Goal: Information Seeking & Learning: Learn about a topic

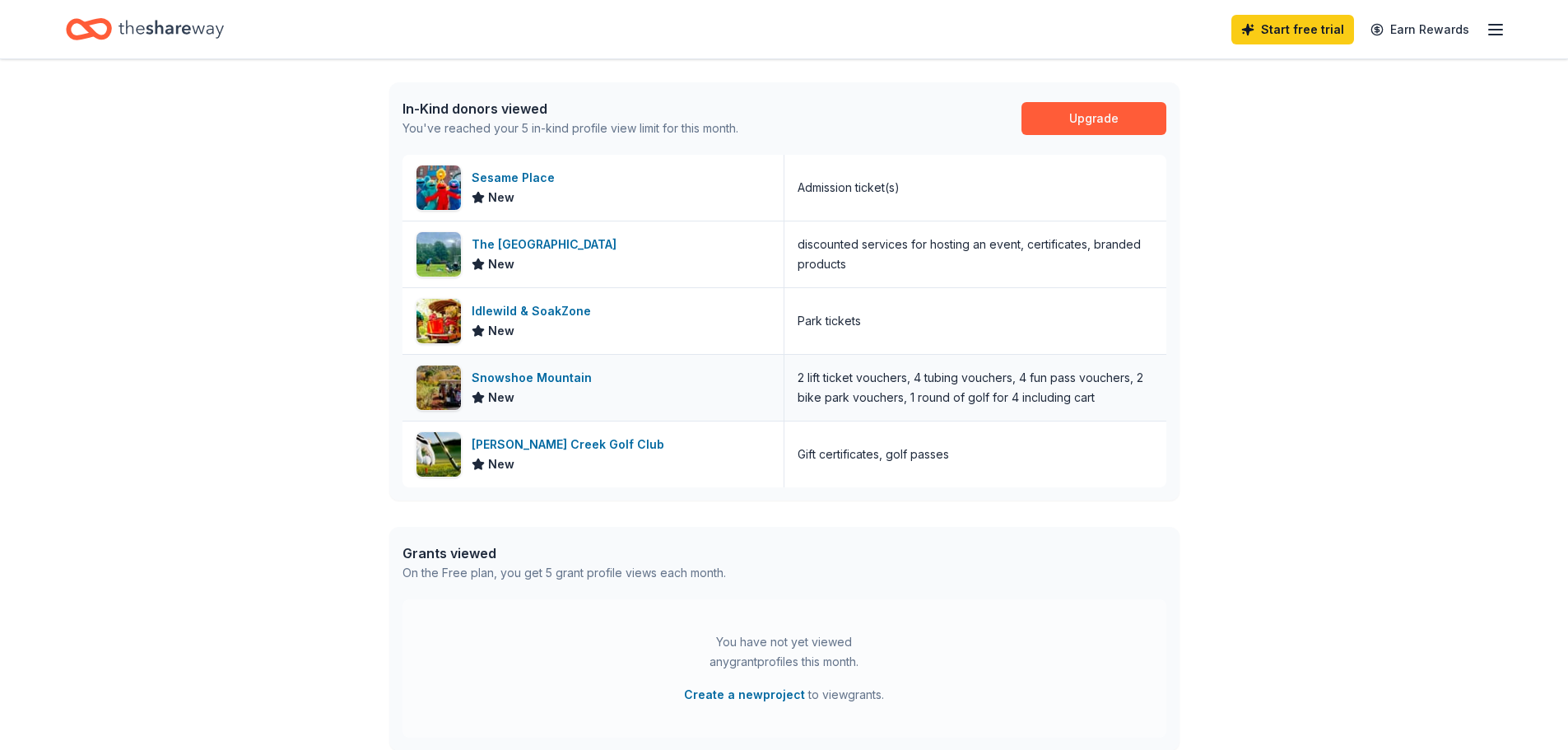
scroll to position [83, 0]
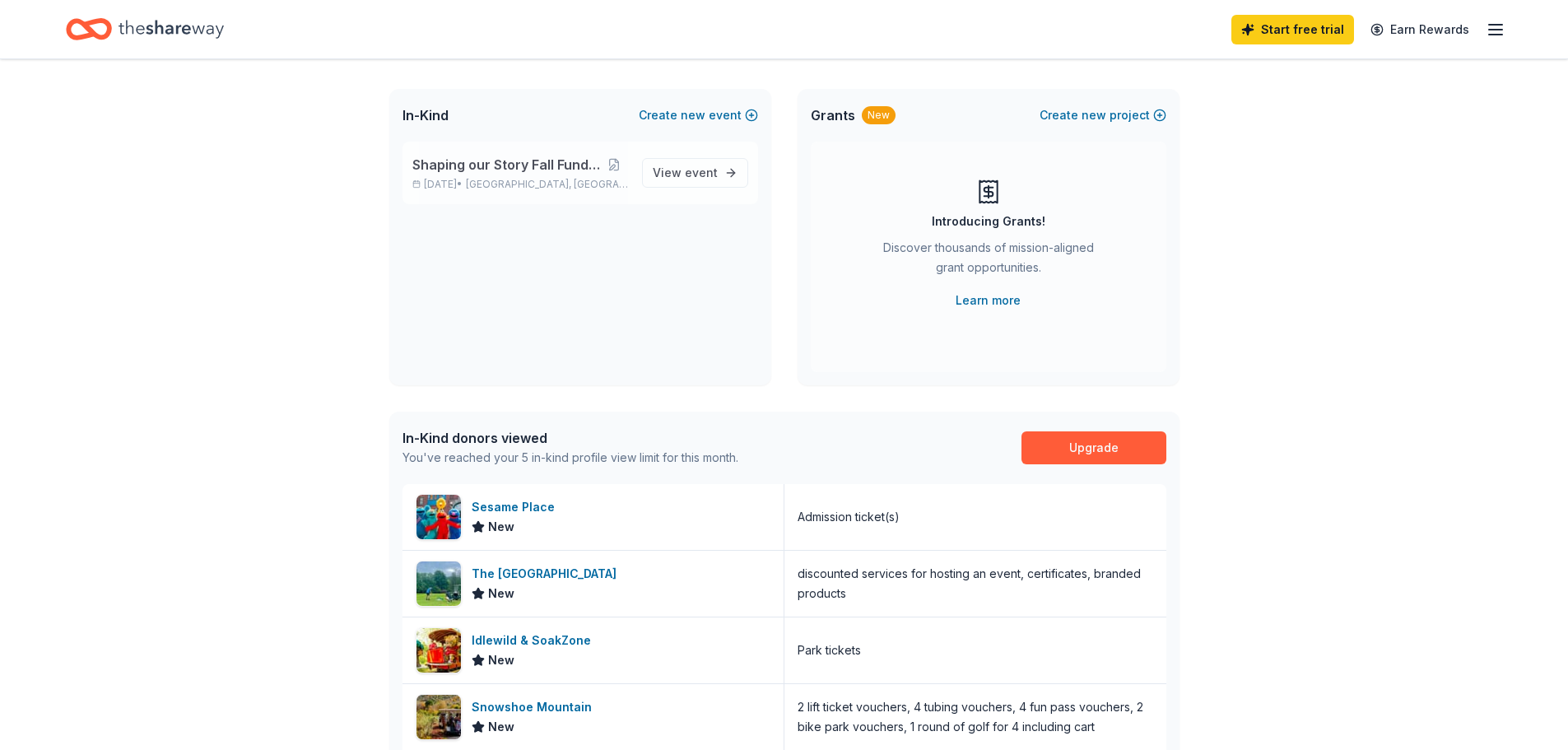
click at [522, 159] on span "Shaping our Story Fall Fundraiser" at bounding box center [506, 164] width 187 height 20
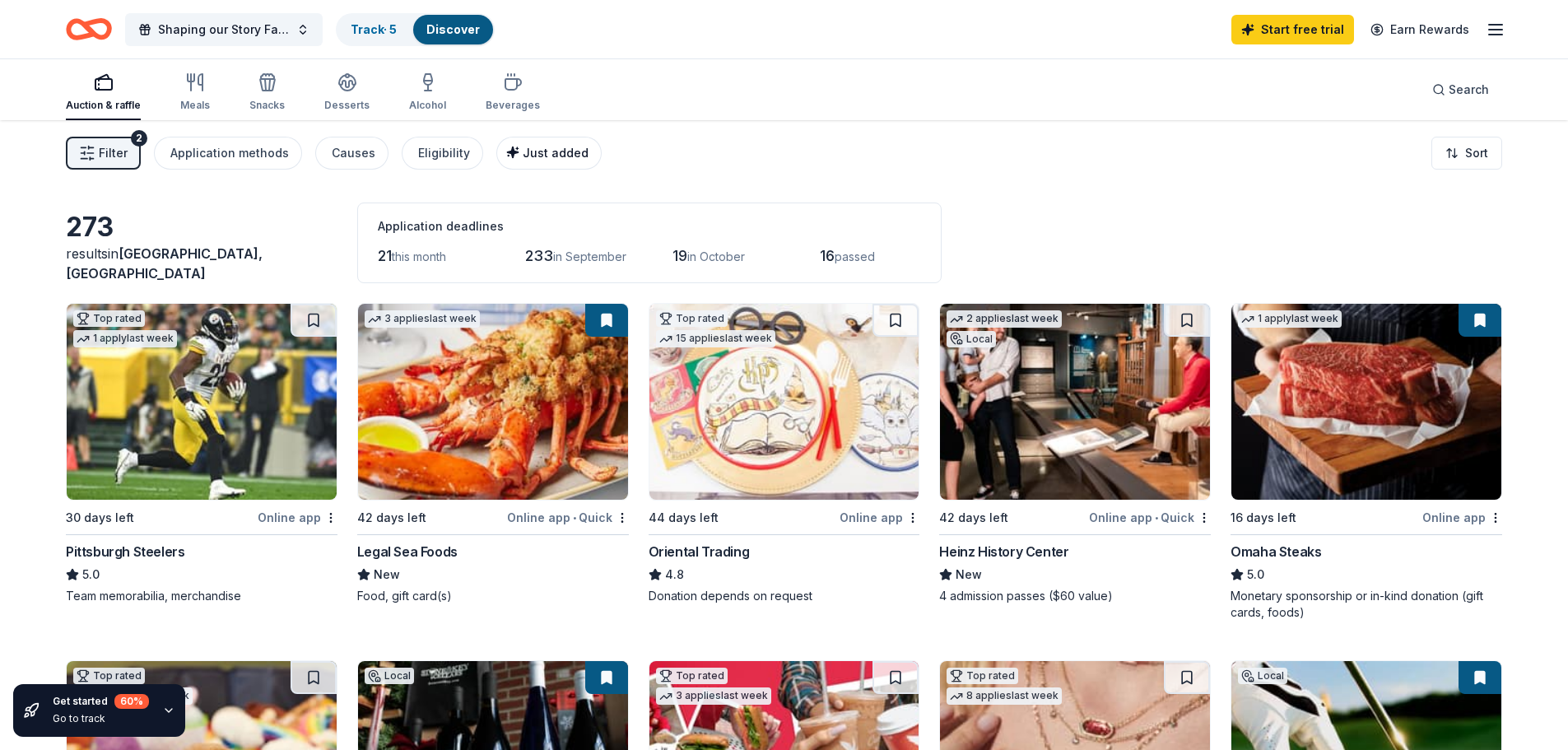
click at [524, 154] on span "Just added" at bounding box center [555, 152] width 66 height 14
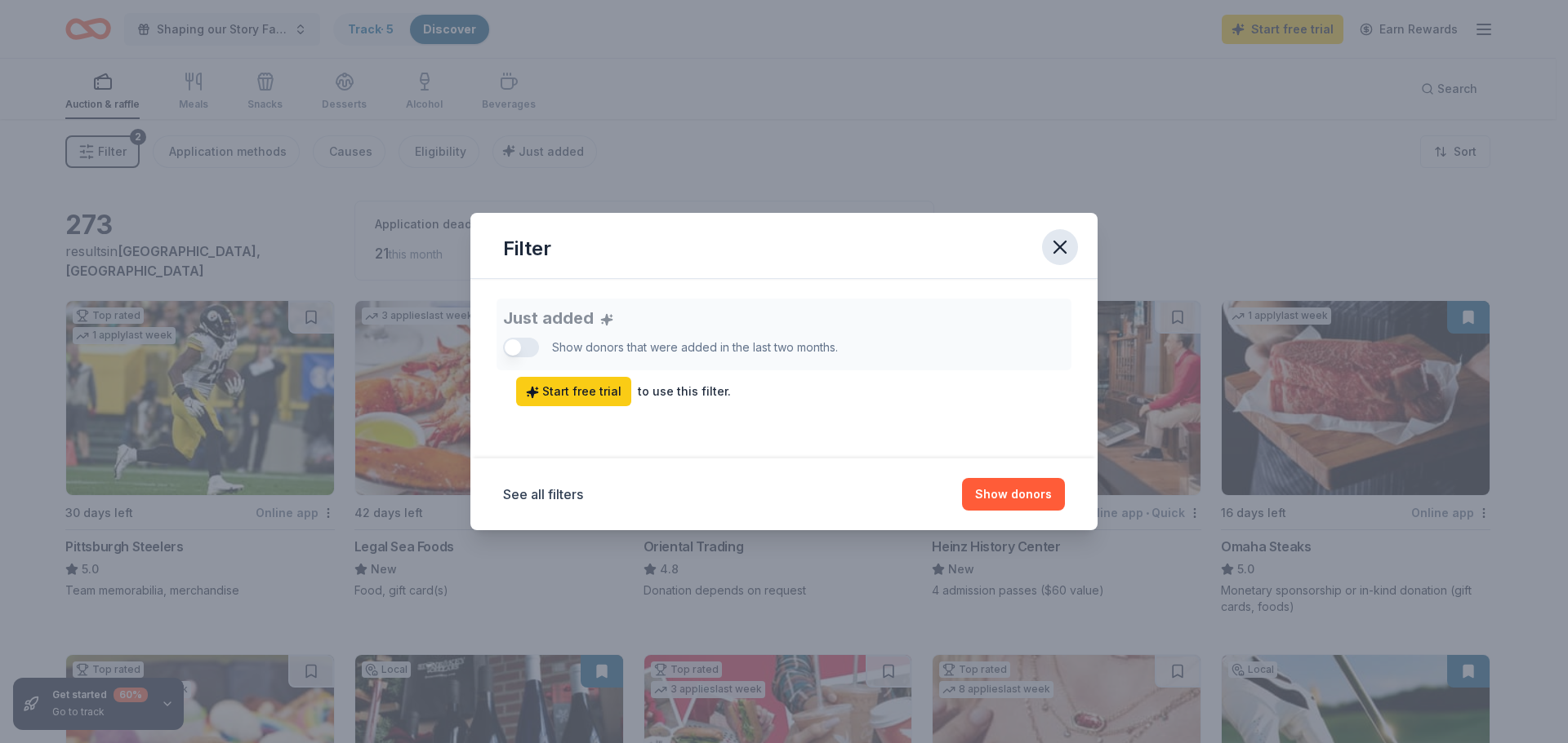
click at [1062, 254] on icon "button" at bounding box center [1060, 247] width 23 height 23
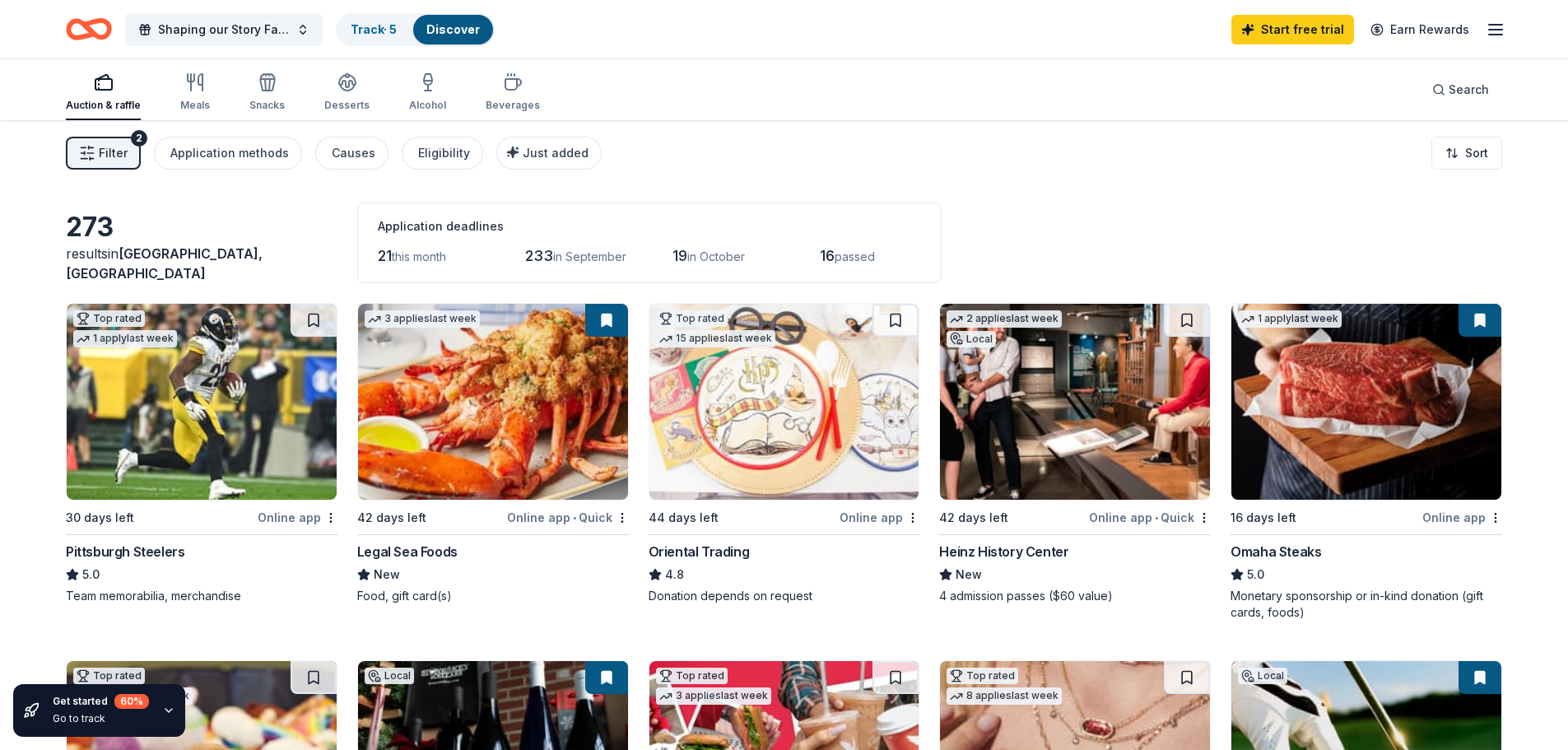
click at [96, 164] on button "Filter 2" at bounding box center [103, 153] width 75 height 33
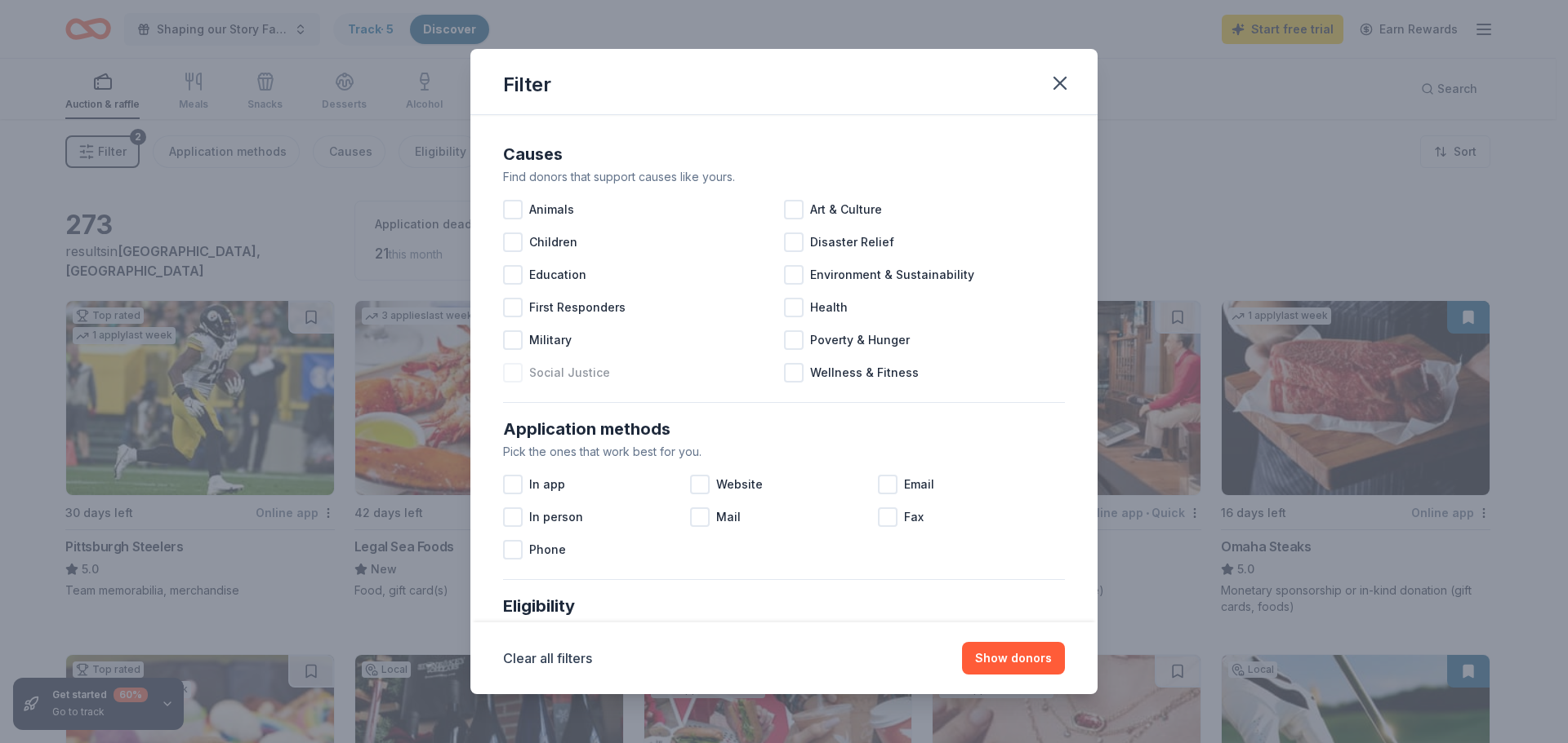
click at [516, 373] on div at bounding box center [512, 372] width 20 height 20
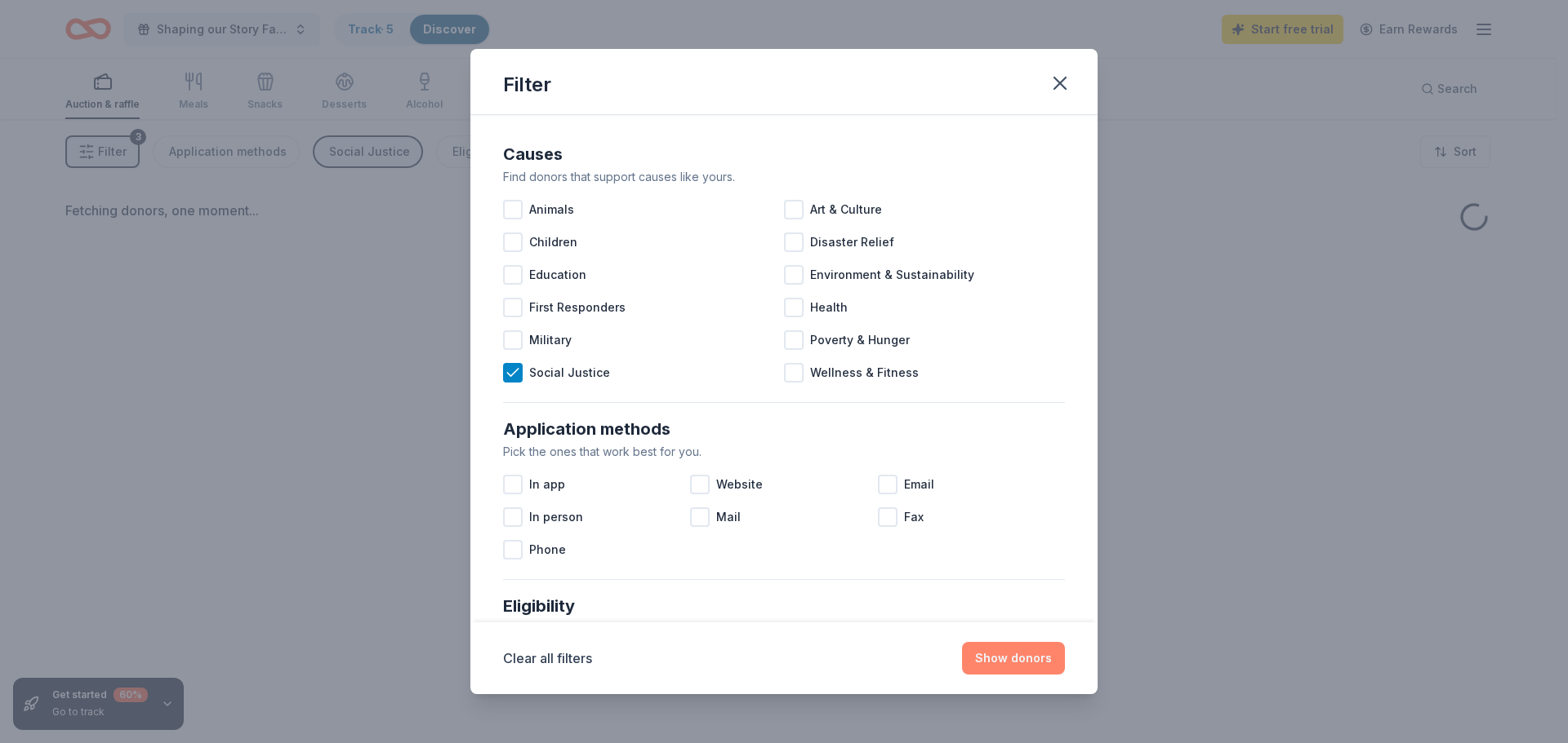
click at [1023, 652] on button "Show donors" at bounding box center [1013, 659] width 103 height 32
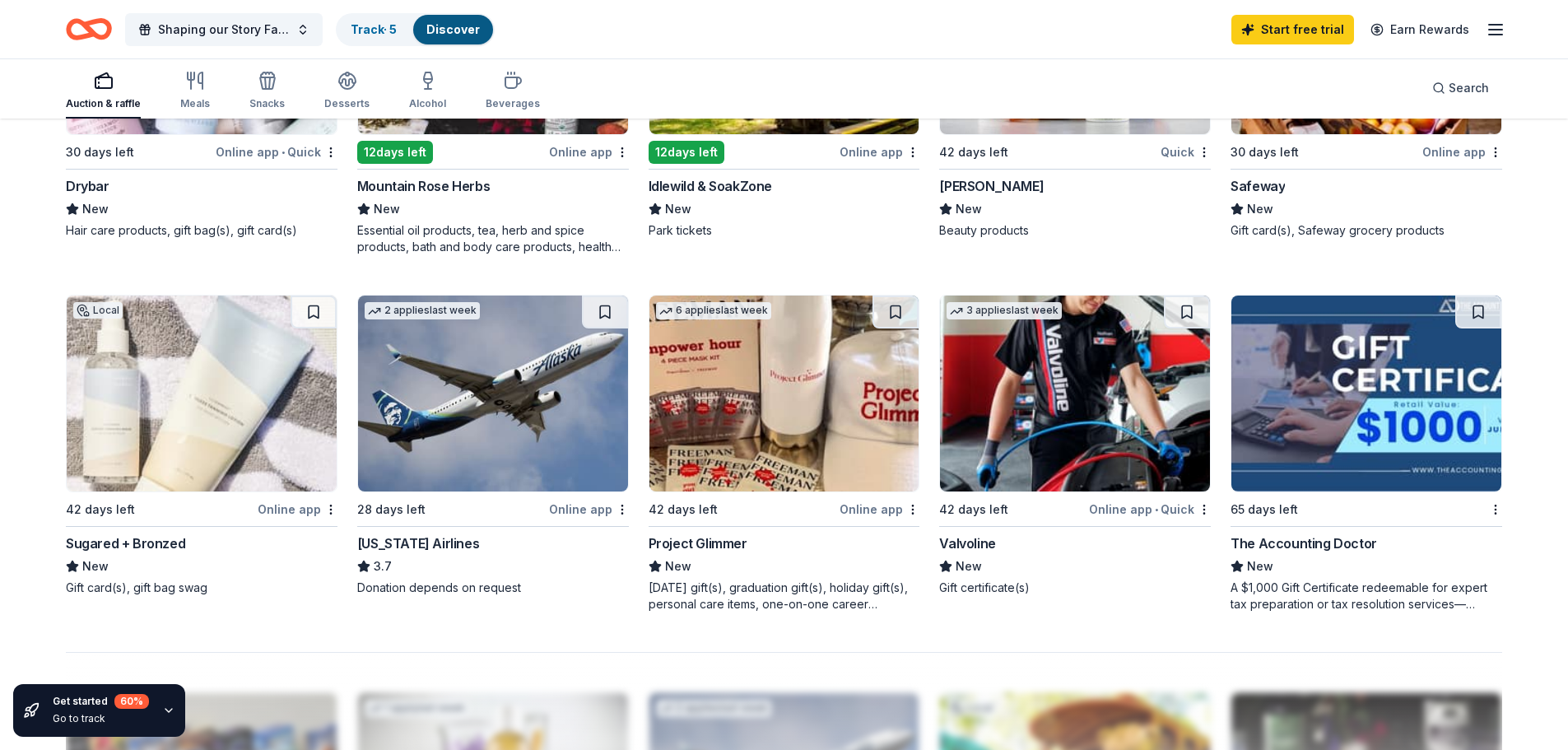
scroll to position [1153, 0]
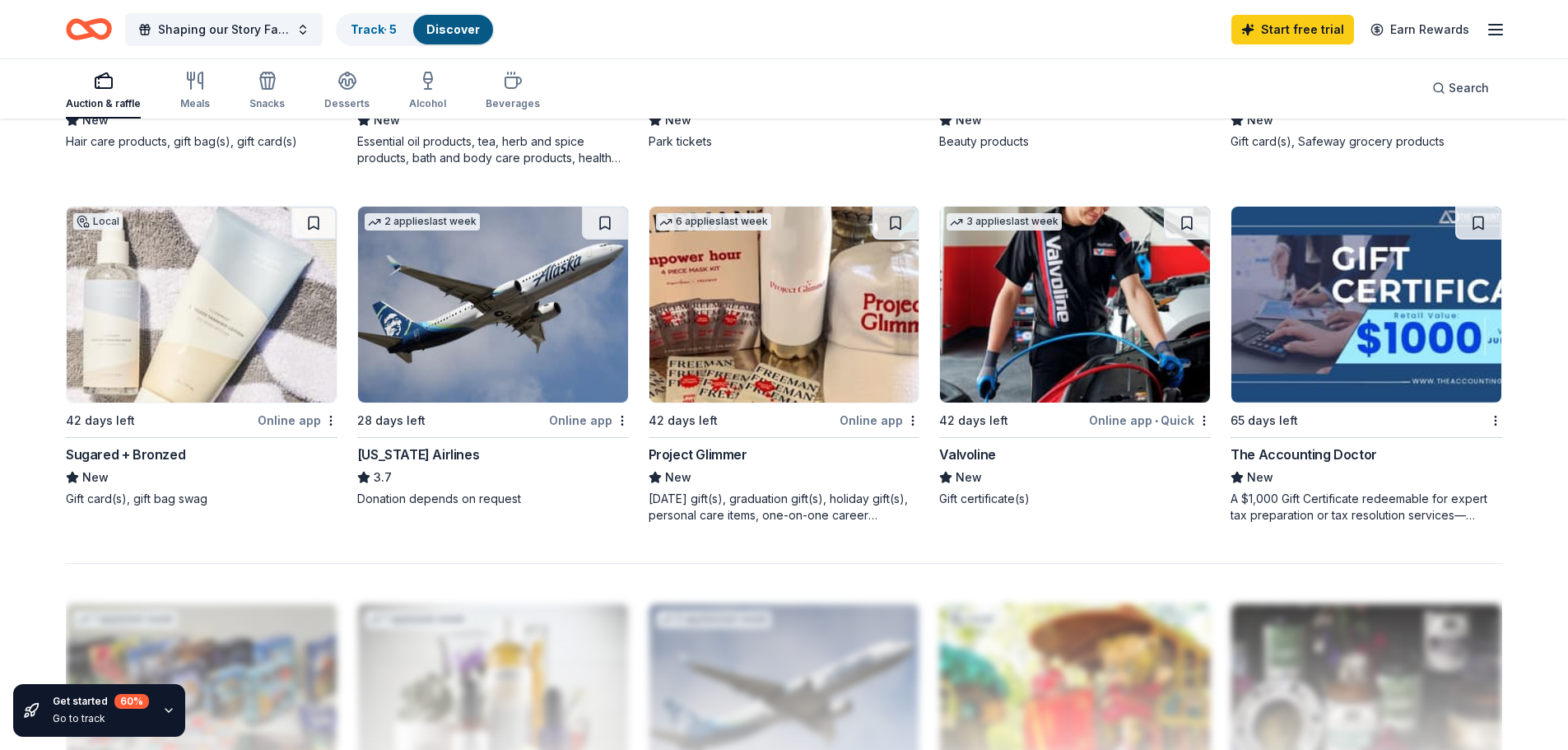
click at [1334, 351] on img at bounding box center [1367, 304] width 270 height 196
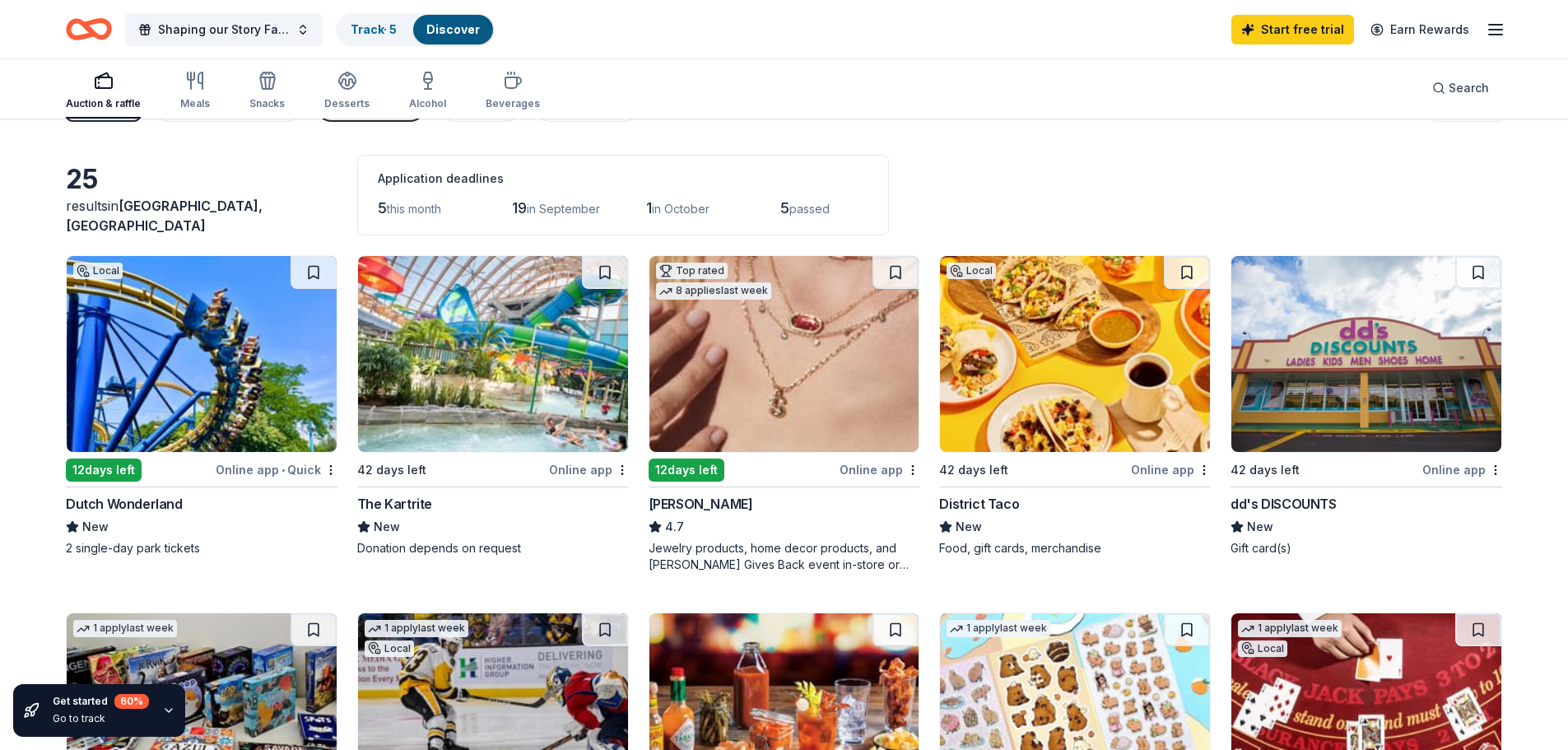
scroll to position [0, 0]
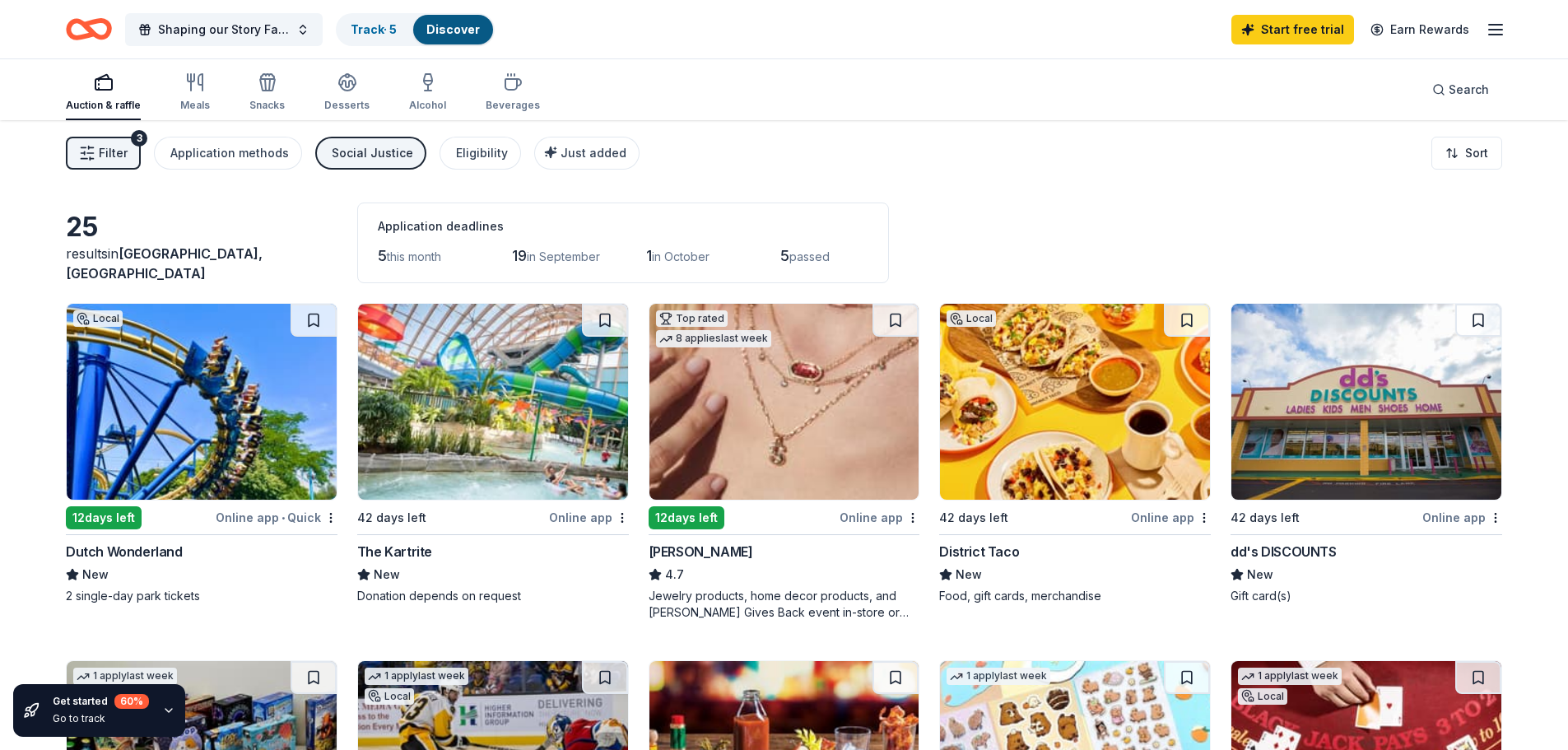
click at [386, 154] on div "Social Justice" at bounding box center [372, 153] width 82 height 20
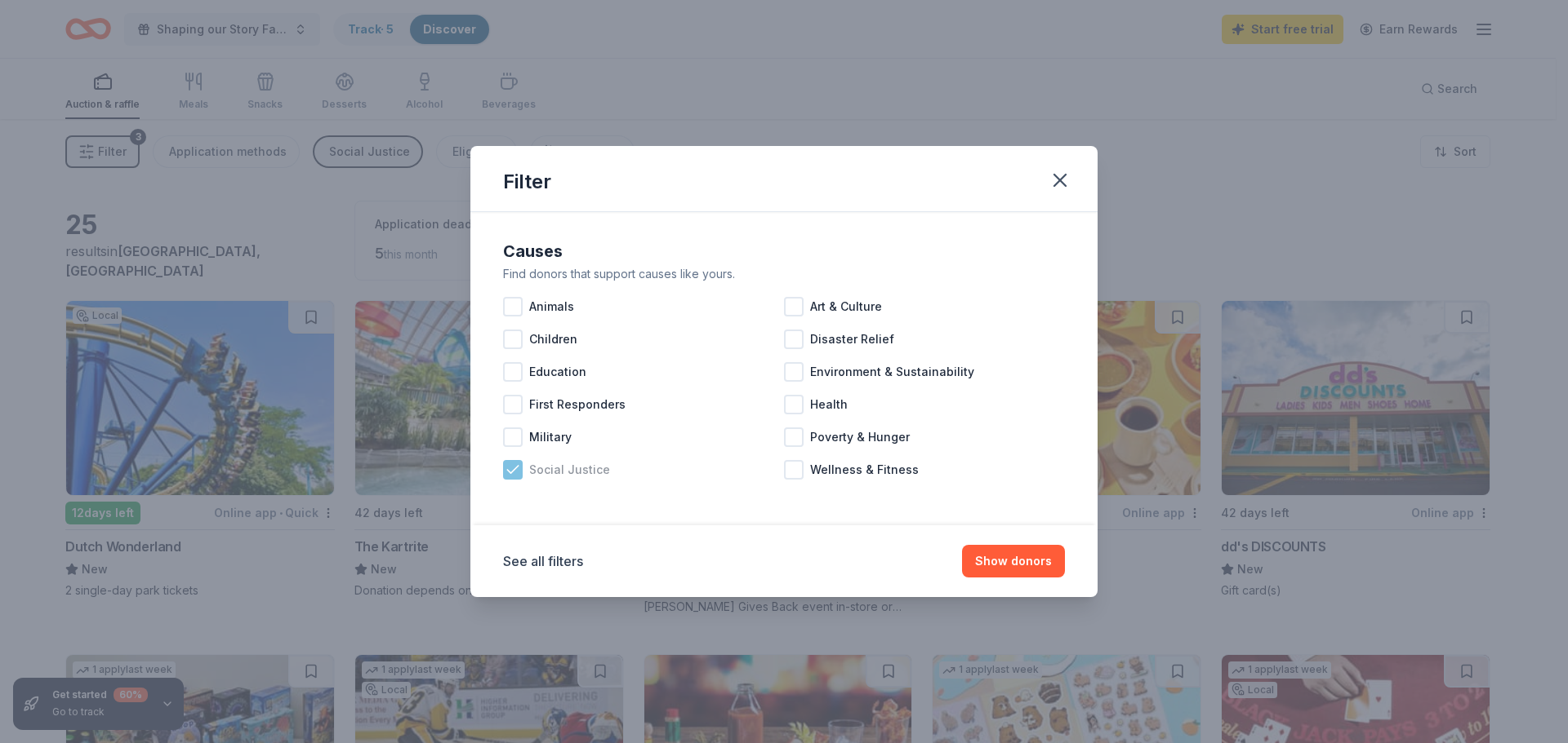
click at [505, 470] on icon at bounding box center [512, 469] width 16 height 16
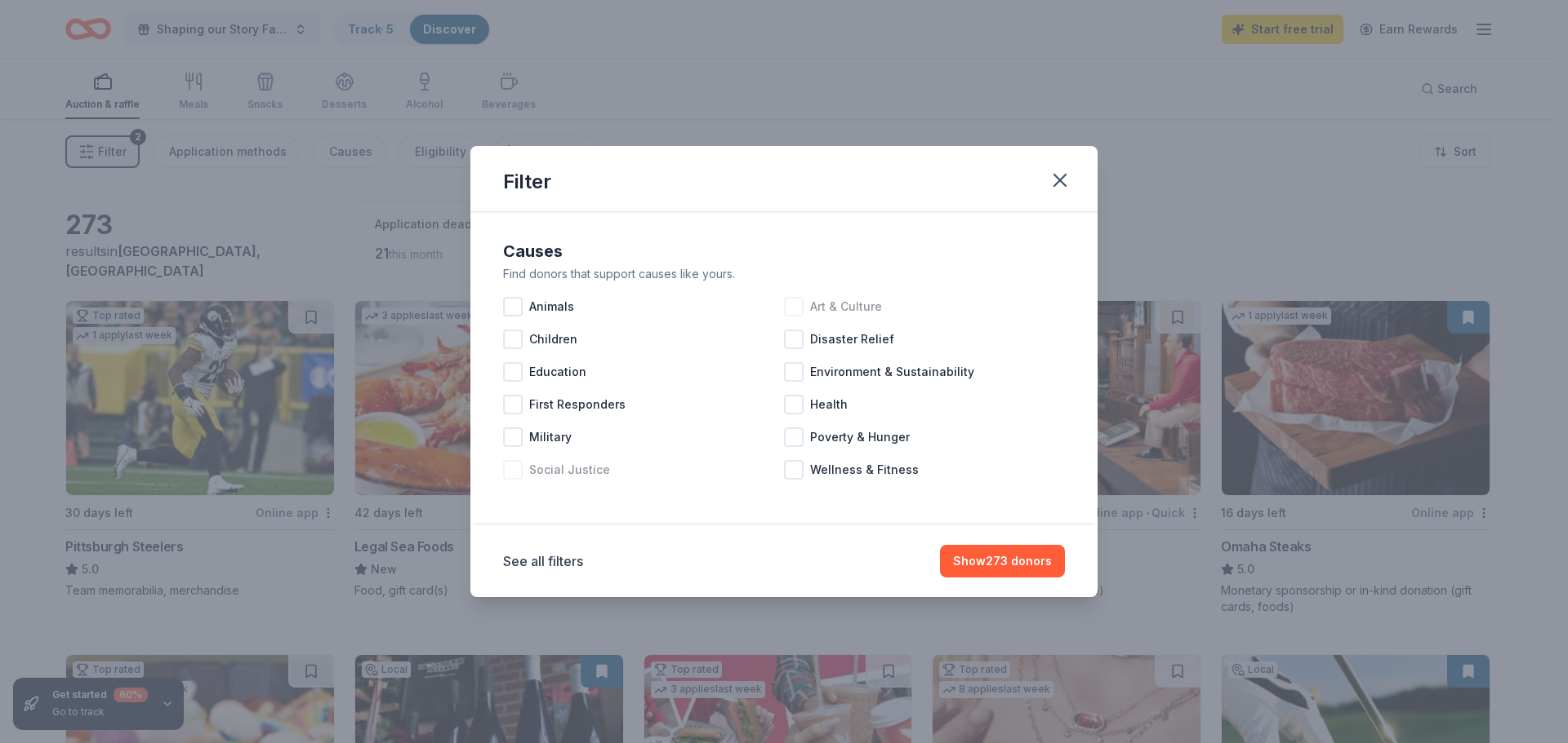
click at [792, 298] on div at bounding box center [793, 307] width 20 height 20
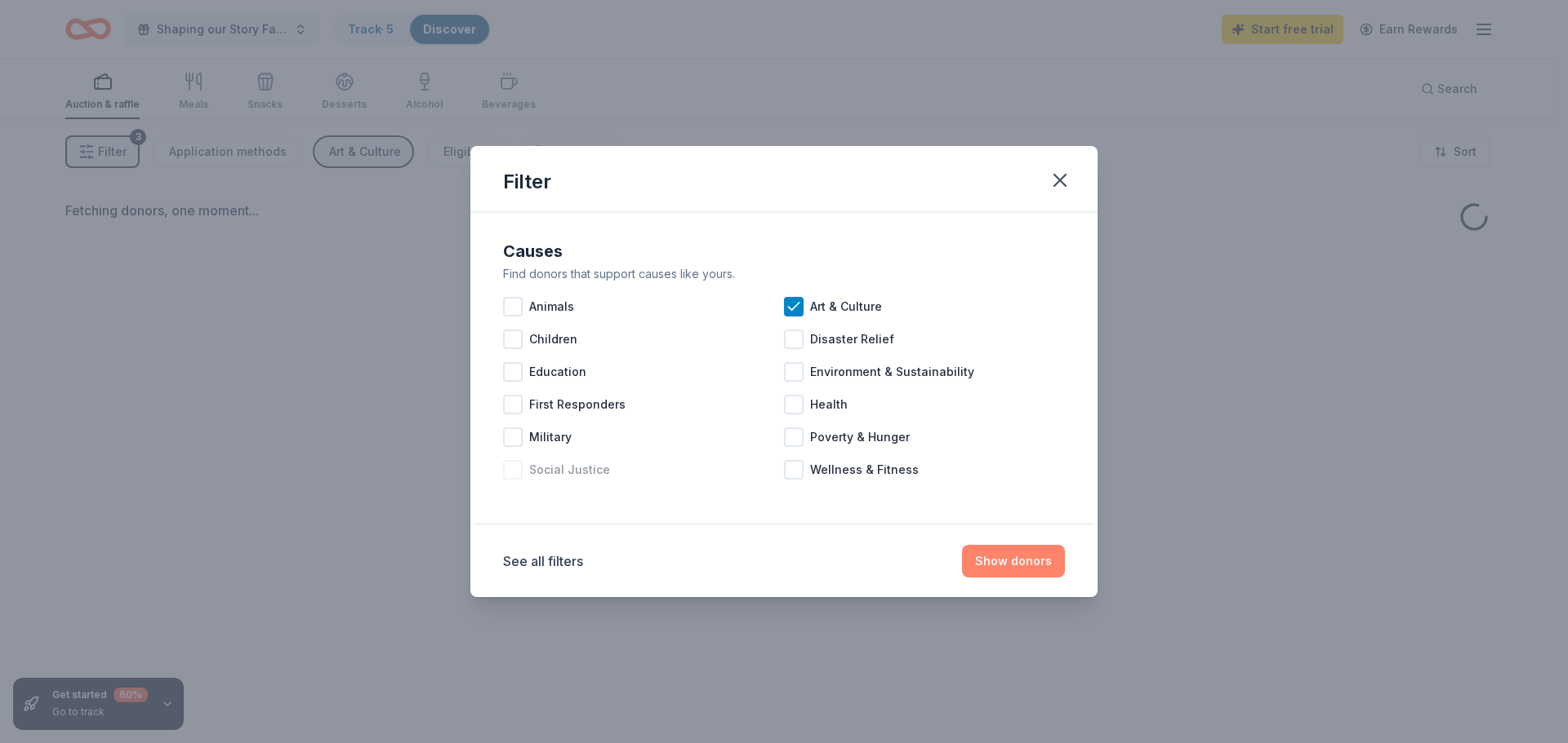
click at [1000, 560] on button "Show donors" at bounding box center [1013, 562] width 103 height 32
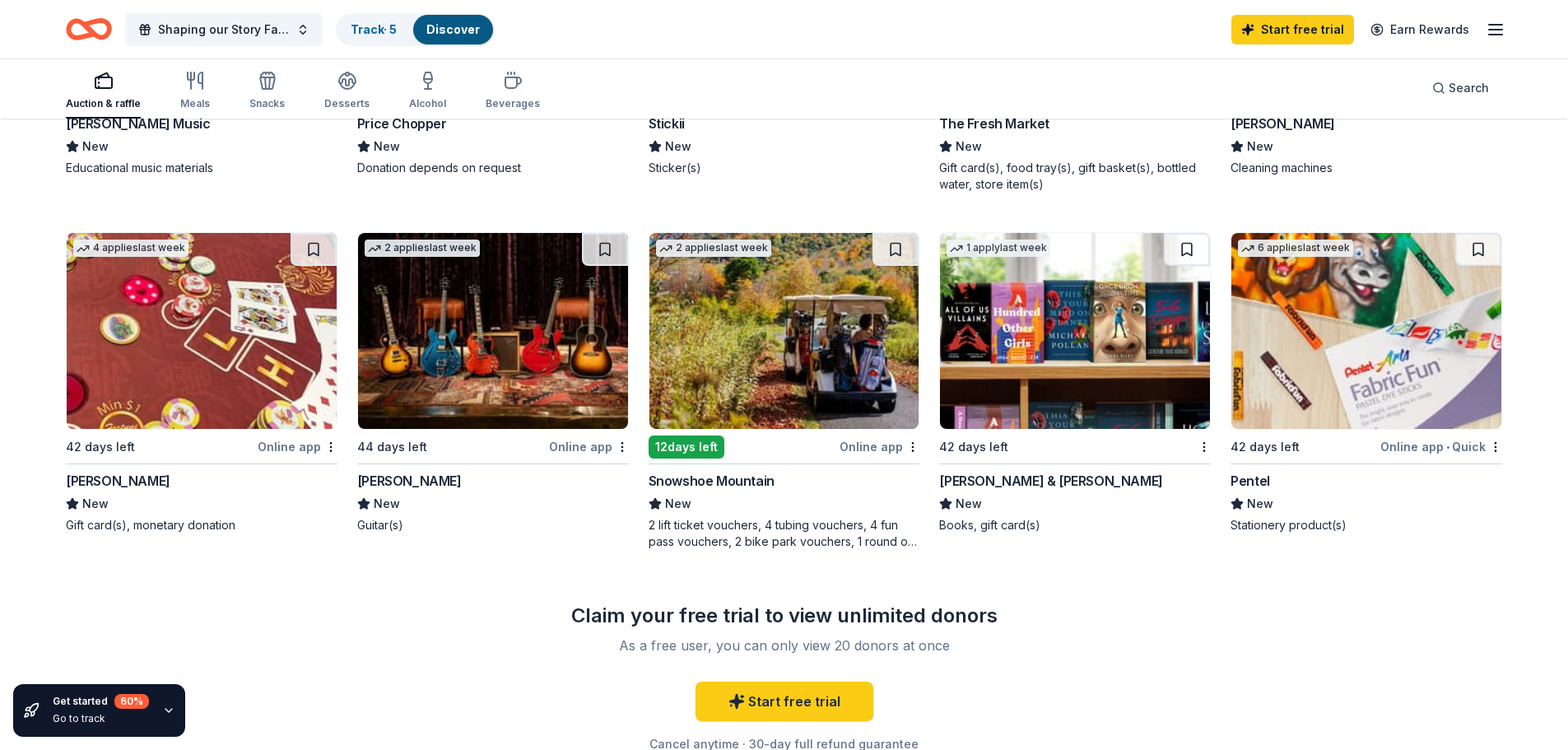
scroll to position [784, 0]
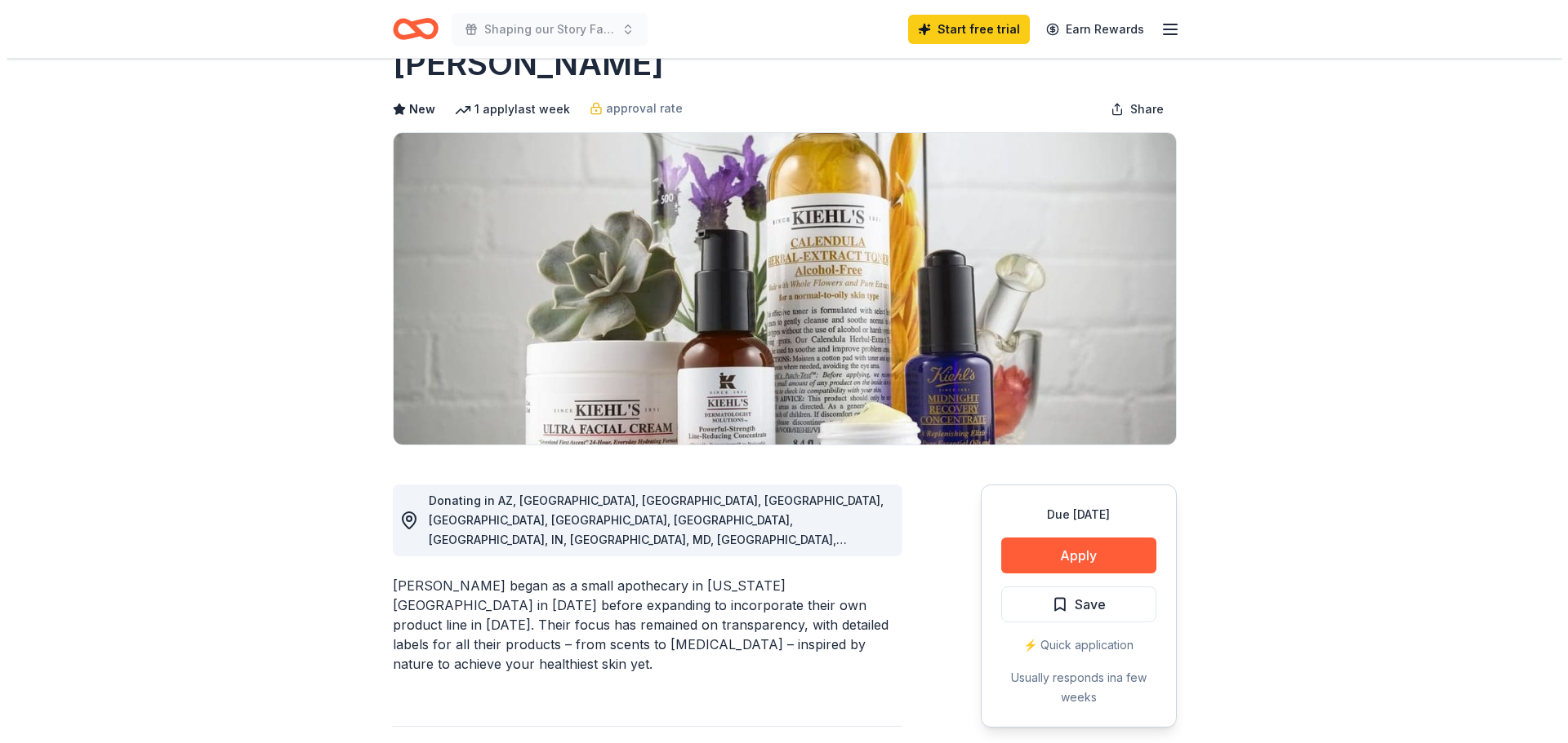
scroll to position [245, 0]
